Goal: Information Seeking & Learning: Learn about a topic

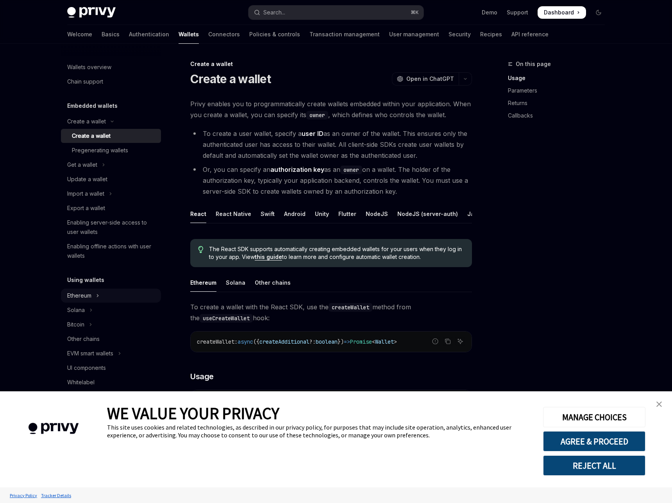
click at [91, 291] on div "Ethereum" at bounding box center [79, 295] width 24 height 9
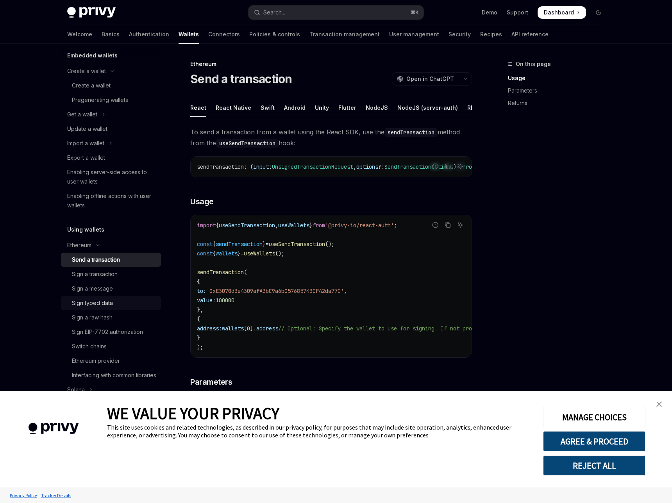
scroll to position [51, 0]
click at [107, 342] on div "Switch chains" at bounding box center [89, 346] width 35 height 9
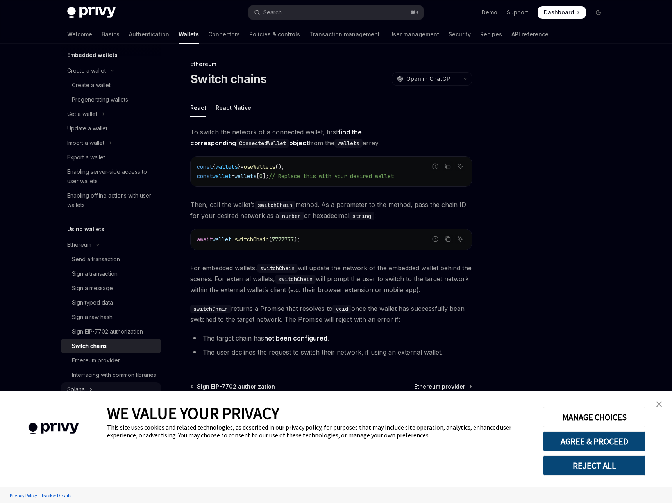
click at [150, 383] on button "Solana" at bounding box center [111, 390] width 100 height 14
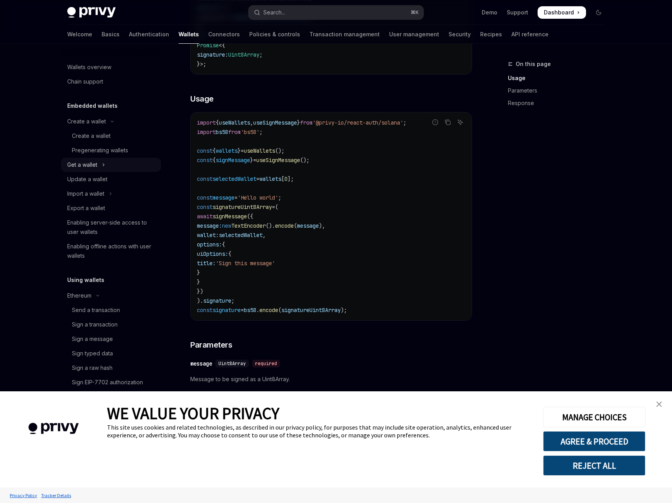
click at [97, 160] on div "Get a wallet" at bounding box center [82, 164] width 30 height 9
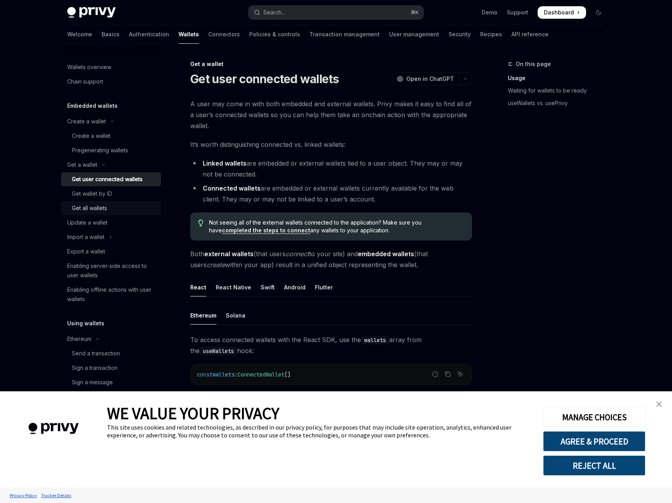
click at [107, 204] on div "Get all wallets" at bounding box center [89, 208] width 35 height 9
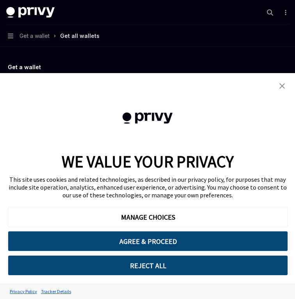
type textarea "*"
